Goal: Information Seeking & Learning: Learn about a topic

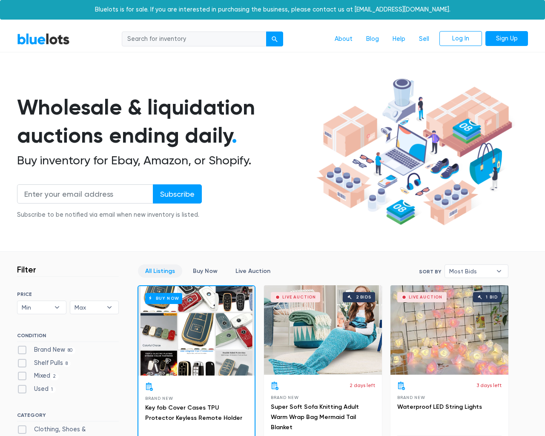
scroll to position [3635, 0]
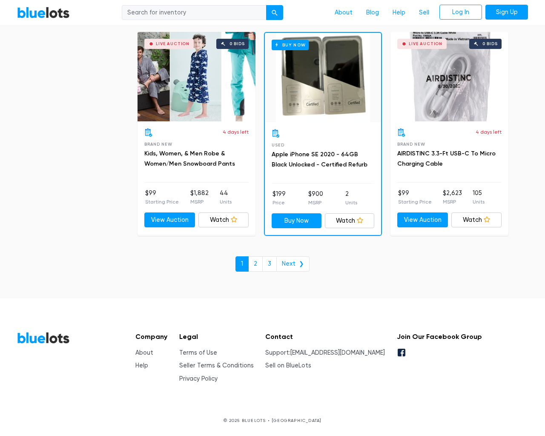
type input "the"
type input "[EMAIL_ADDRESS][DOMAIN_NAME]"
type input "e"
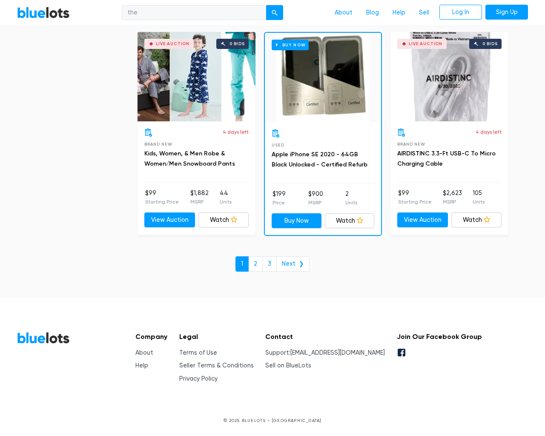
checkbox New"] "false"
type input "e"
checkbox Pulls"] "false"
checkbox input "false"
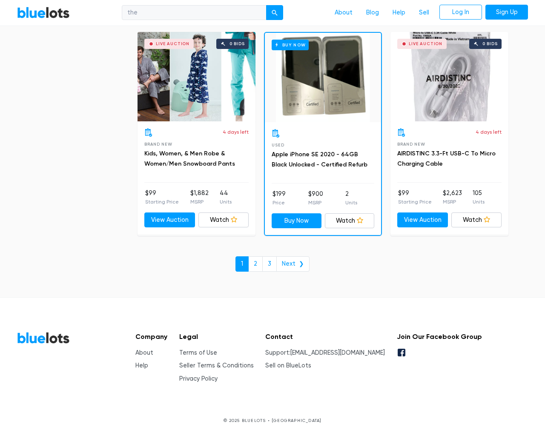
checkbox Accessories"] "false"
checkbox input "false"
checkbox Beauty"] "false"
checkbox Merchandise"] "false"
checkbox Garden"] "false"
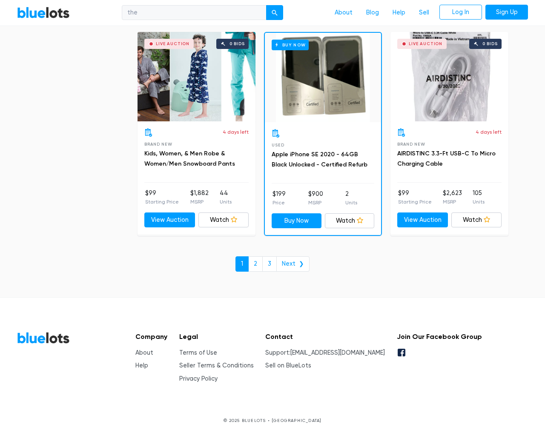
checkbox Baby"] "false"
checkbox Industrial"] "false"
checkbox Goods"] "false"
checkbox input "false"
type input "e"
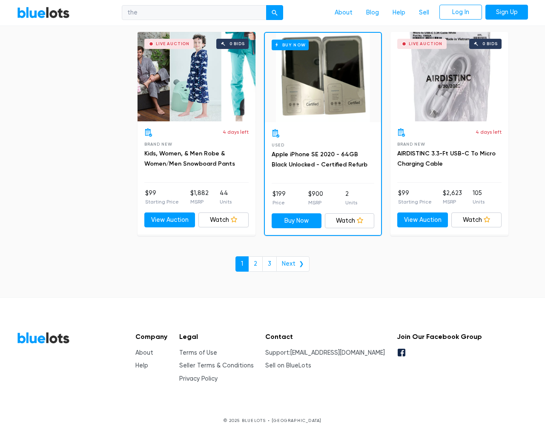
select select "10000"
select select "50000"
select select "10000"
select select "50000"
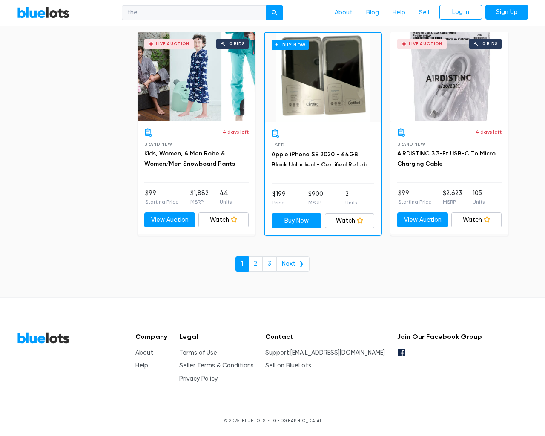
select select "highest_price"
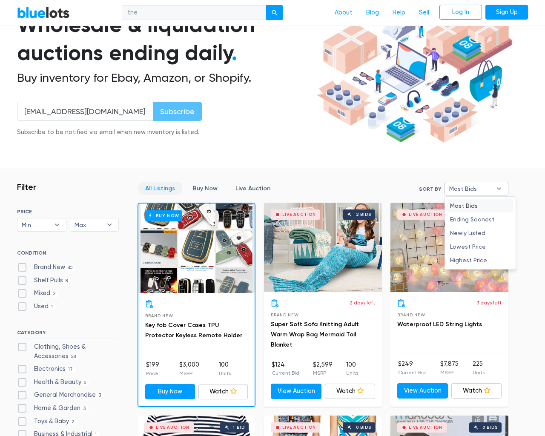
type input "e"
checkbox New"] "false"
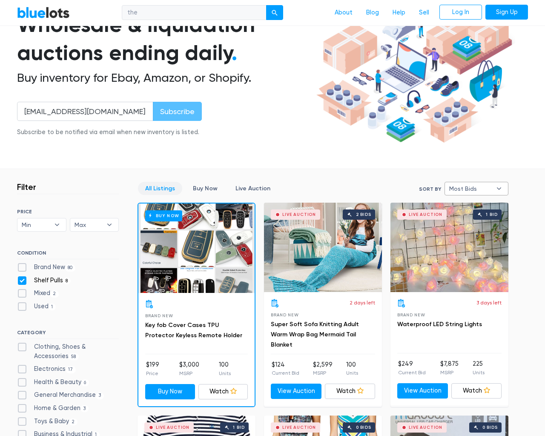
checkbox Pulls"] "false"
checkbox input "false"
checkbox Accessories"] "false"
checkbox input "false"
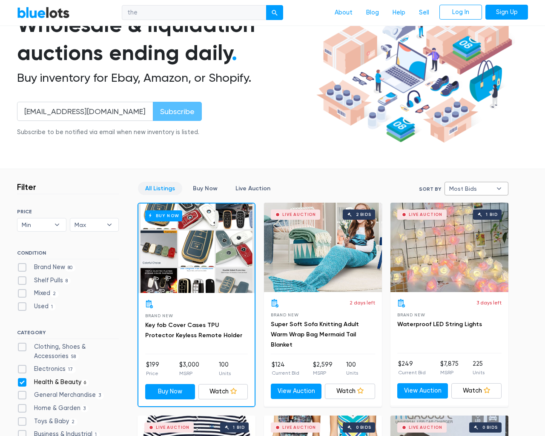
checkbox Beauty"] "false"
checkbox Merchandise"] "false"
checkbox Garden"] "false"
checkbox Baby"] "false"
checkbox Industrial"] "false"
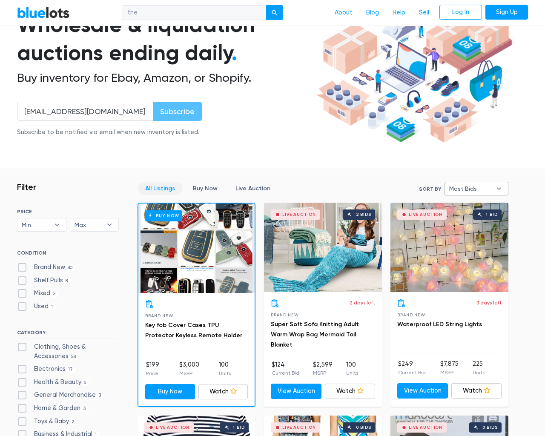
checkbox Goods"] "false"
checkbox input "false"
type input "e"
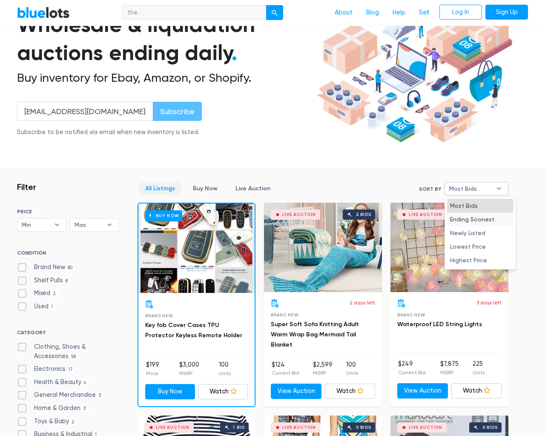
select select "most_bids"
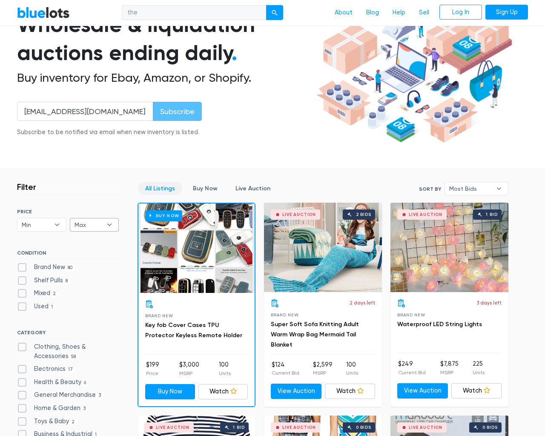
type input "e"
checkbox New"] "false"
checkbox Pulls"] "false"
checkbox input "false"
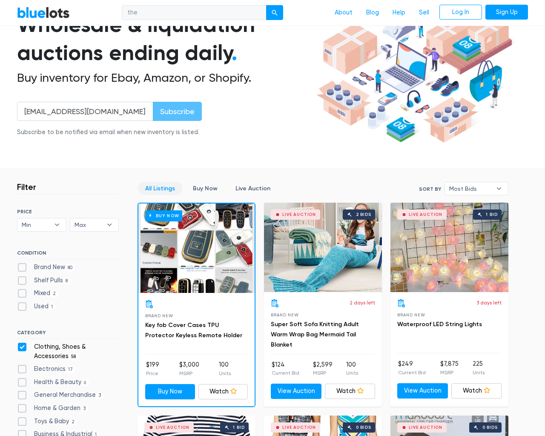
checkbox Accessories"] "false"
checkbox input "false"
checkbox Beauty"] "false"
checkbox Merchandise"] "false"
checkbox Garden"] "false"
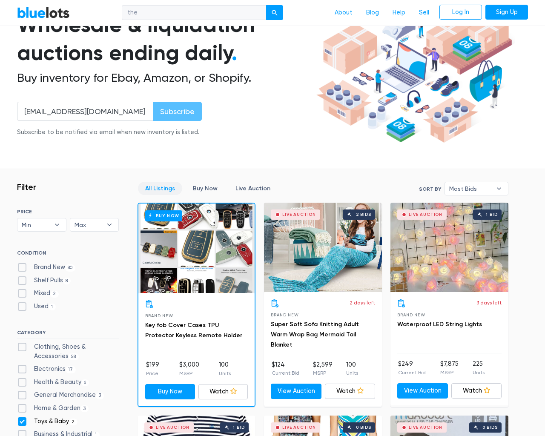
checkbox Baby"] "false"
checkbox Industrial"] "false"
checkbox Goods"] "false"
checkbox input "false"
type input "e"
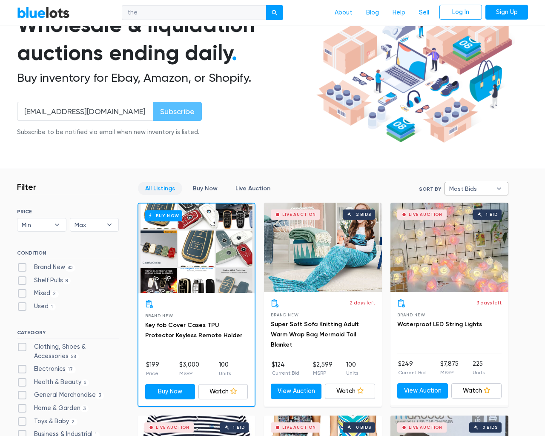
type input "e"
